Goal: Information Seeking & Learning: Learn about a topic

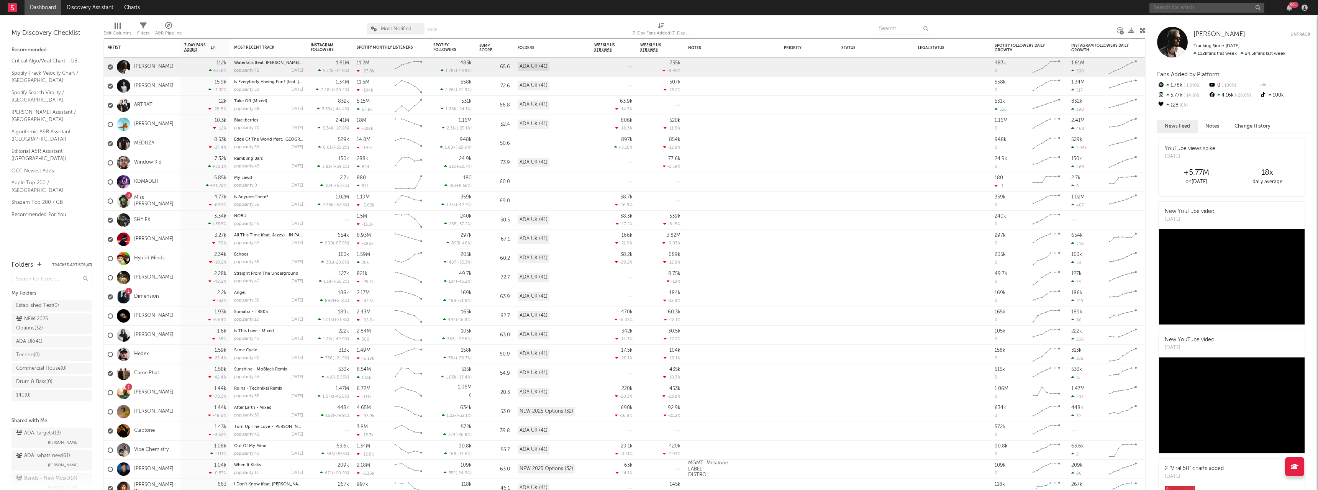
click at [1169, 8] on input "text" at bounding box center [1206, 8] width 115 height 10
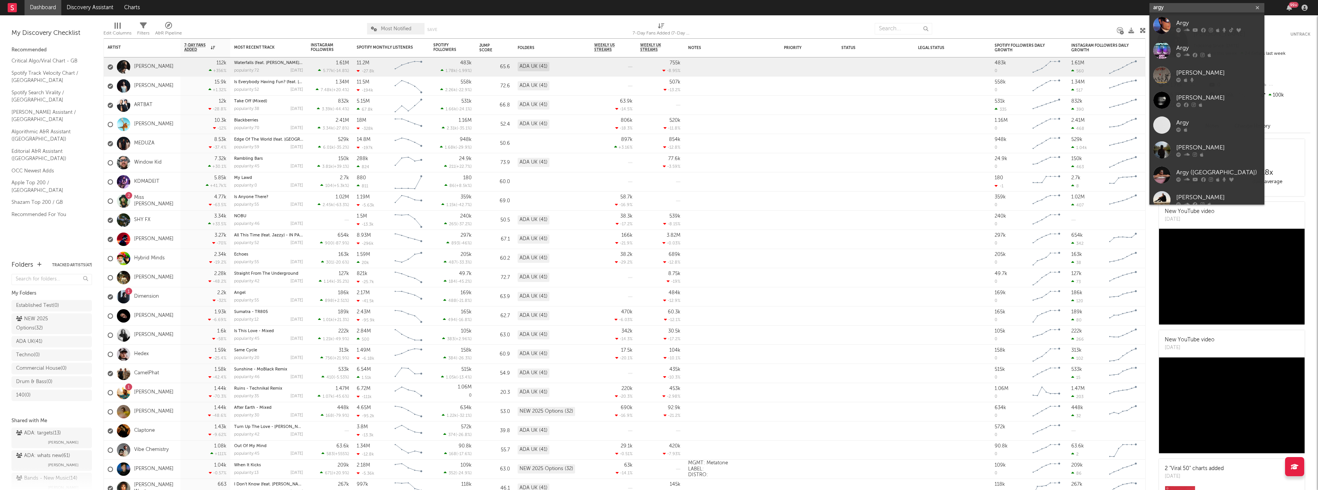
type input "argy"
click at [1198, 24] on div "Argy" at bounding box center [1218, 22] width 84 height 9
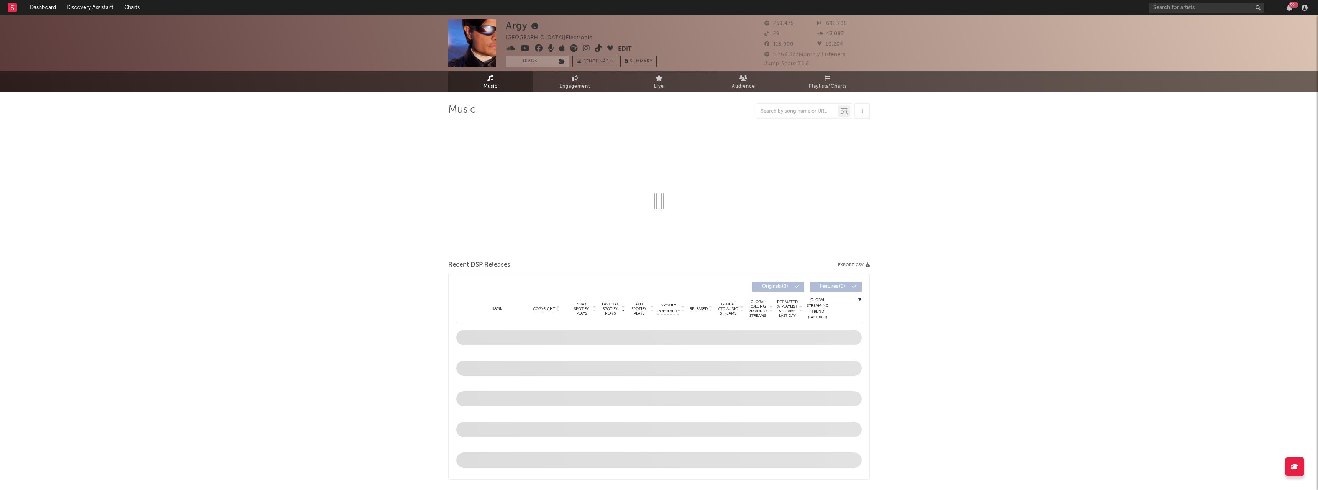
select select "6m"
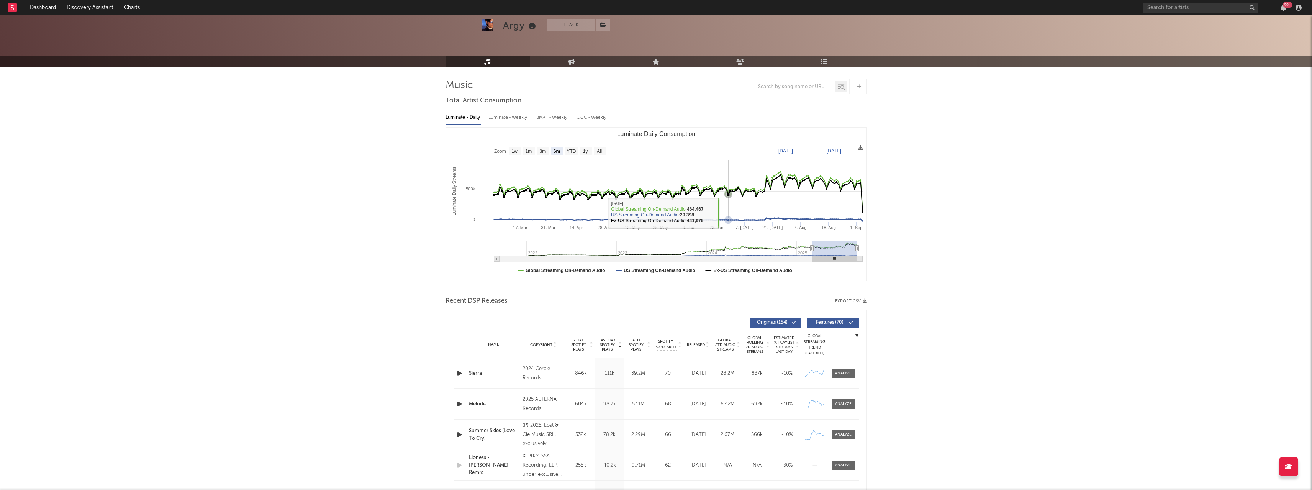
scroll to position [38, 0]
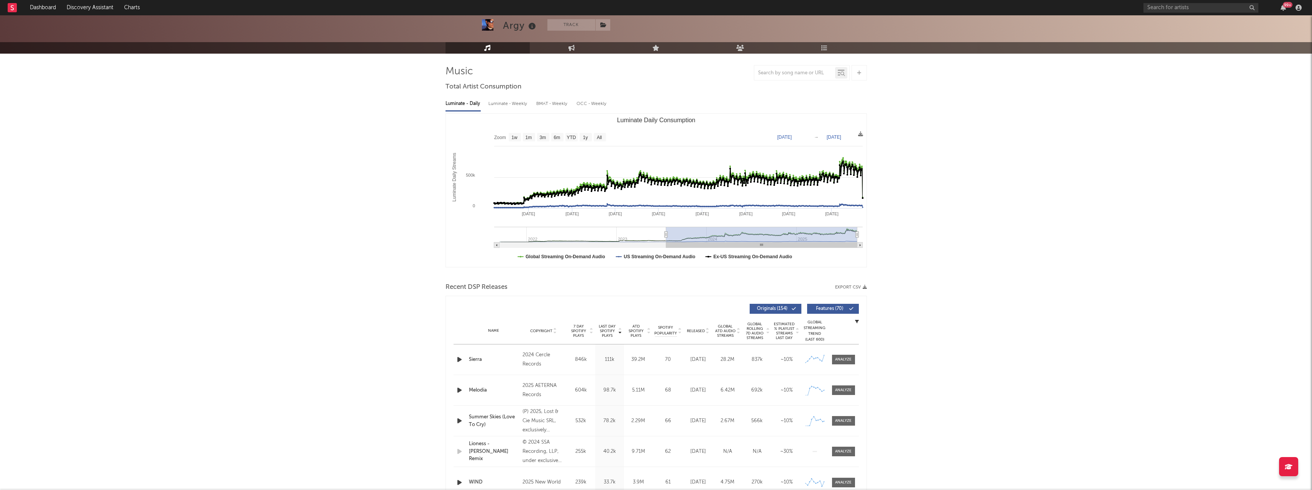
drag, startPoint x: 813, startPoint y: 236, endPoint x: 661, endPoint y: 245, distance: 152.0
click at [662, 245] on g "Luminate Daily Consumption" at bounding box center [678, 237] width 369 height 21
type input "[DATE]"
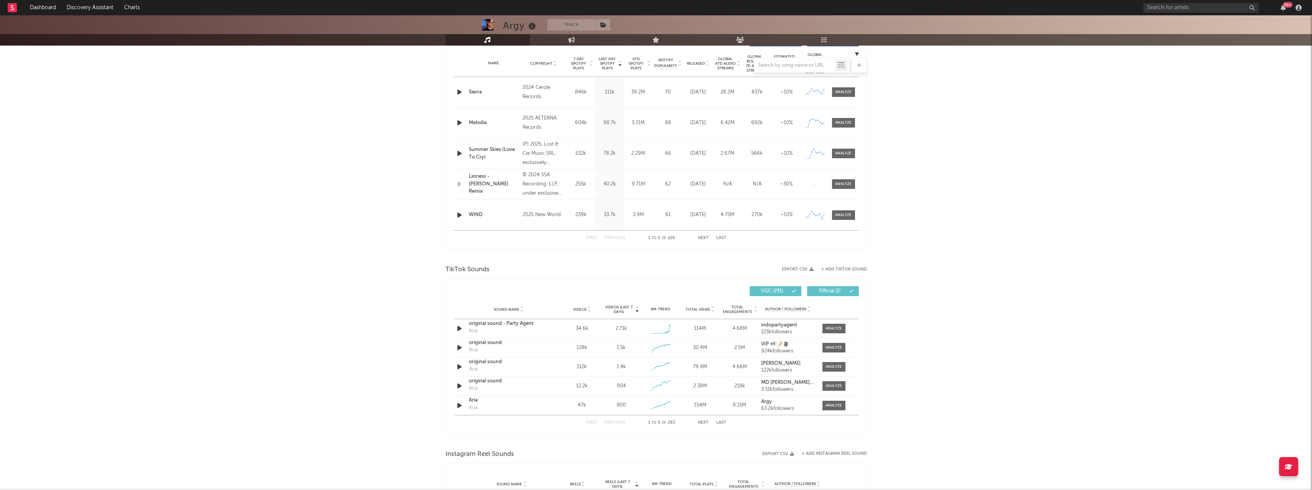
scroll to position [306, 0]
click at [1026, 234] on div "Argy Track [GEOGRAPHIC_DATA] | Electronic Edit Track Benchmark Summary 259,475 …" at bounding box center [656, 287] width 1312 height 1157
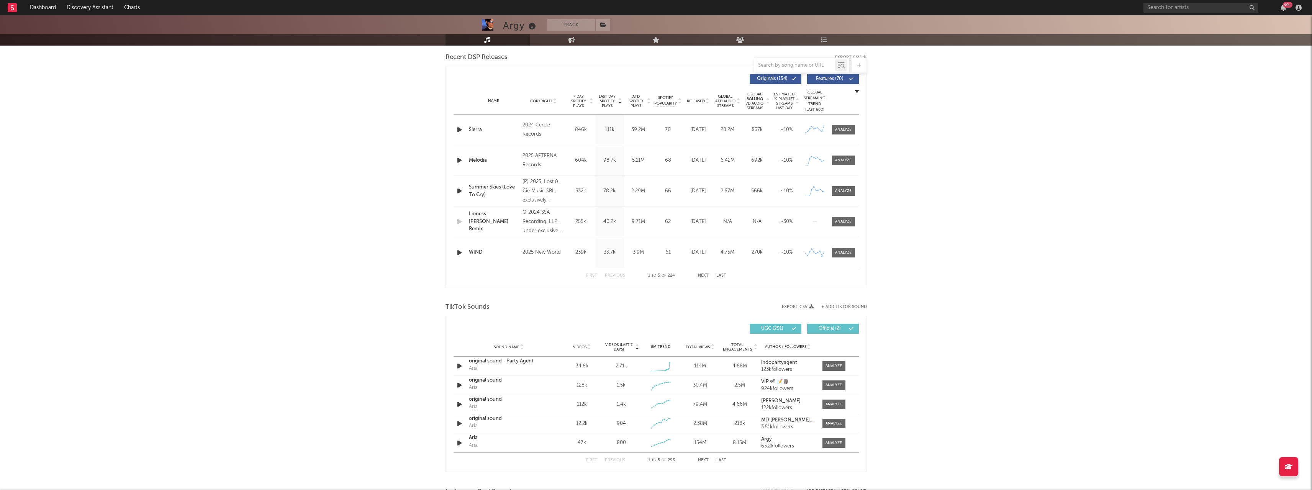
scroll to position [460, 0]
